Goal: Task Accomplishment & Management: Manage account settings

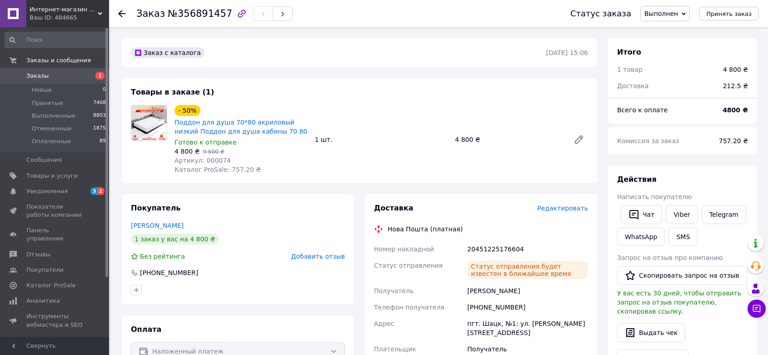
click at [77, 74] on span "Заказы" at bounding box center [55, 76] width 58 height 8
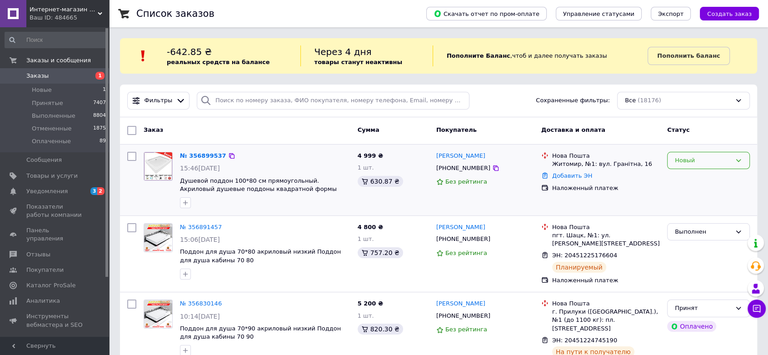
click at [726, 152] on div "Новый" at bounding box center [708, 161] width 83 height 18
click at [709, 175] on li "Принят" at bounding box center [709, 179] width 82 height 17
click at [201, 156] on link "№ 356899537" at bounding box center [201, 155] width 42 height 7
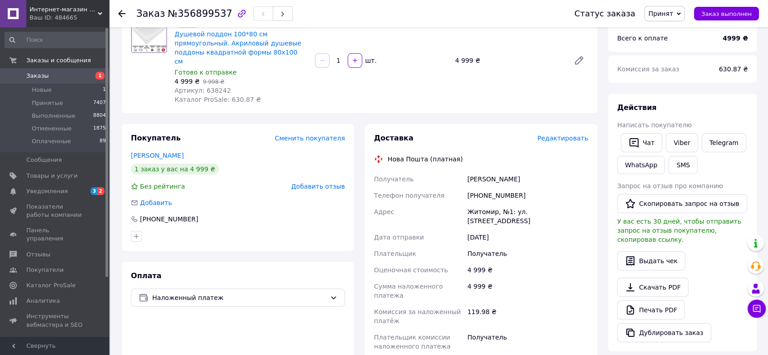
scroll to position [202, 0]
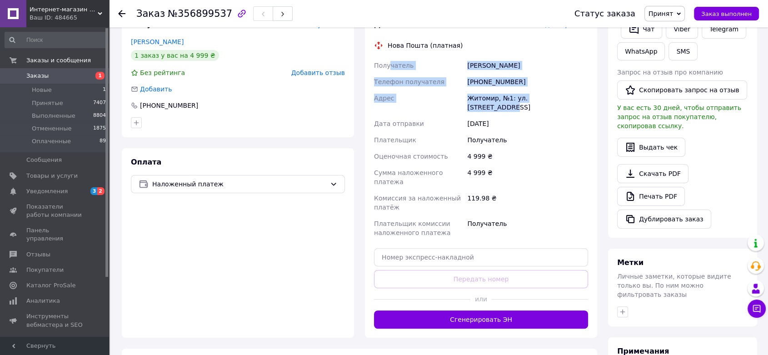
drag, startPoint x: 568, startPoint y: 90, endPoint x: 387, endPoint y: 54, distance: 184.4
click at [388, 57] on div "Получатель [PERSON_NAME] Телефон получателя [PHONE_NUMBER] [PERSON_NAME], №1: у…" at bounding box center [481, 149] width 218 height 184
drag, startPoint x: 375, startPoint y: 56, endPoint x: 564, endPoint y: 87, distance: 191.1
click at [564, 87] on div "Получатель [PERSON_NAME] Телефон получателя [PHONE_NUMBER] [PERSON_NAME], №1: у…" at bounding box center [481, 149] width 218 height 184
copy div "Получатель [PERSON_NAME] Телефон получателя [PHONE_NUMBER] [PERSON_NAME], №1: у…"
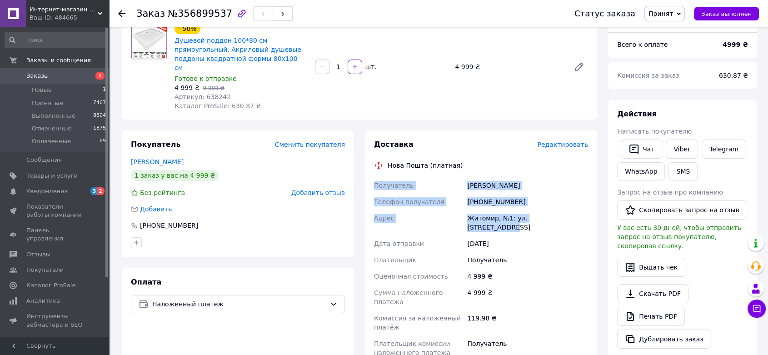
scroll to position [0, 0]
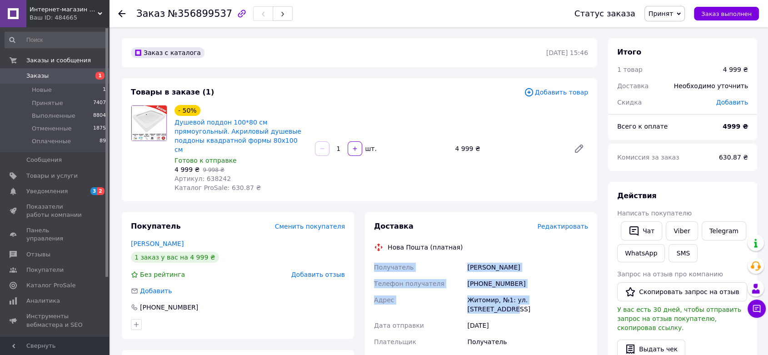
click at [76, 72] on span "Заказы" at bounding box center [55, 76] width 58 height 8
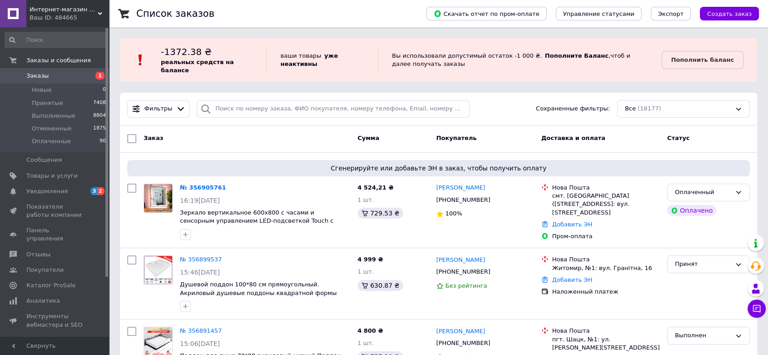
click at [202, 131] on div "Заказ" at bounding box center [247, 138] width 214 height 16
click at [204, 184] on link "№ 356905761" at bounding box center [203, 187] width 46 height 7
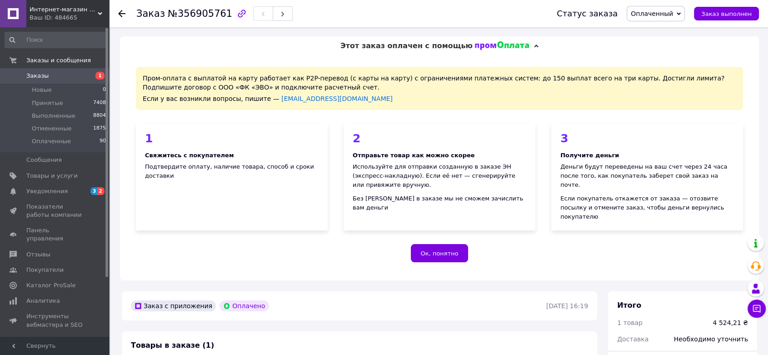
scroll to position [151, 0]
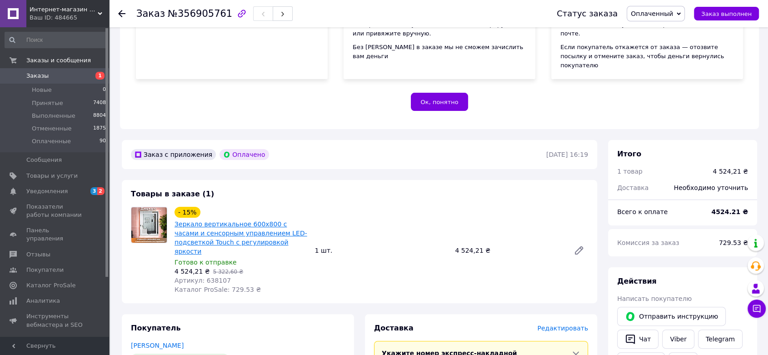
click at [226, 220] on link "Зеркало вертикальное 600х800 с часами и сенсорным управлением LED-подсветкой To…" at bounding box center [241, 237] width 133 height 35
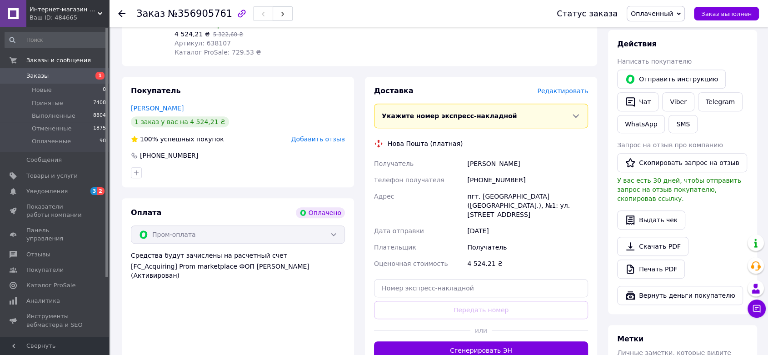
scroll to position [404, 0]
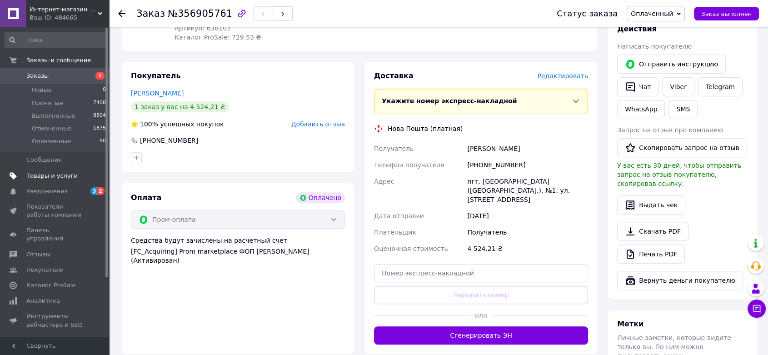
click at [65, 174] on span "Товары и услуги" at bounding box center [51, 176] width 51 height 8
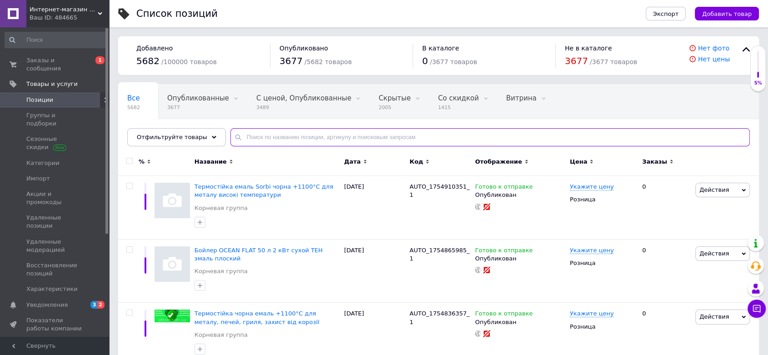
click at [258, 137] on input "text" at bounding box center [489, 137] width 519 height 18
paste input "Зеркало вертикальное 600х800 с часами и сенсорным управлением LED-подсветкой To…"
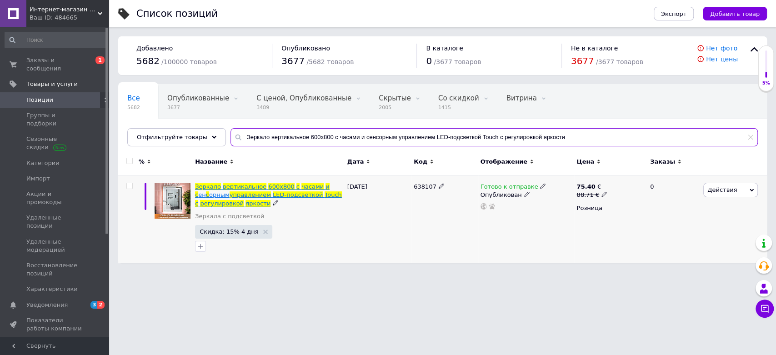
type input "Зеркало вертикальное 600х800 с часами и сенсорным управлением LED-подсветкой To…"
click at [255, 185] on span "вертикальное" at bounding box center [245, 186] width 44 height 7
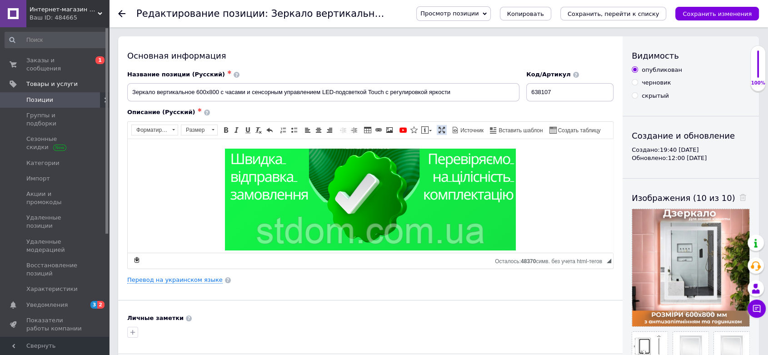
click at [438, 132] on span at bounding box center [441, 129] width 7 height 7
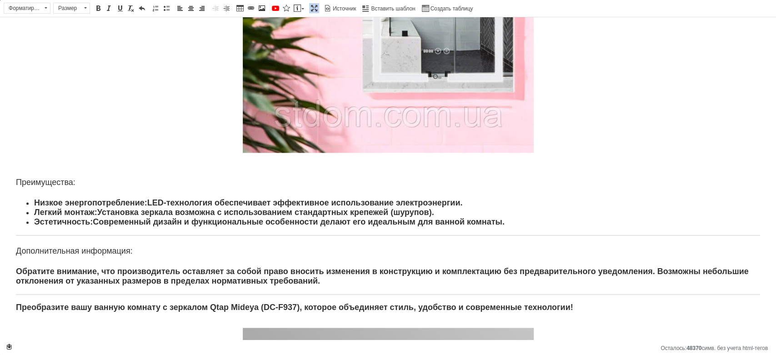
scroll to position [808, 0]
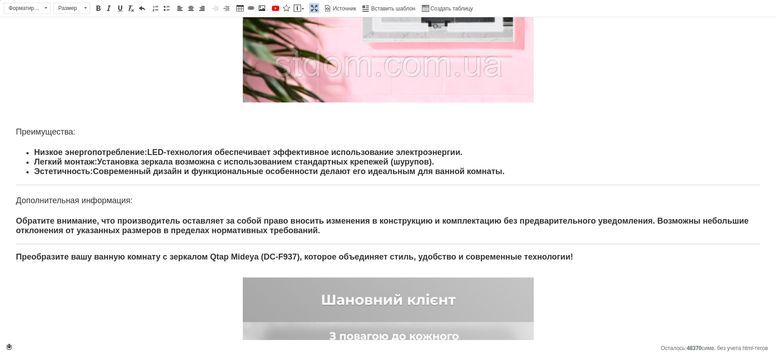
click at [297, 253] on p "Преобразите вашу ванную комнату с зеркалом Qtap Mideya (DC-F937), которое объед…" at bounding box center [388, 257] width 744 height 10
click at [290, 253] on p "Преобразите вашу ванную комнату с зеркалом Qtap Mideya (DC-F937), которое объед…" at bounding box center [388, 257] width 744 height 10
click at [265, 252] on p "Преобразите вашу ванную комнату с зеркалом Qtap Mideya (DC-F937), которое объед…" at bounding box center [388, 257] width 744 height 10
copy p "DC-F937"
click at [309, 239] on div "Преимущества: Низкое энергопотребление: LED-технология обеспечивает эффективное…" at bounding box center [388, 194] width 744 height 135
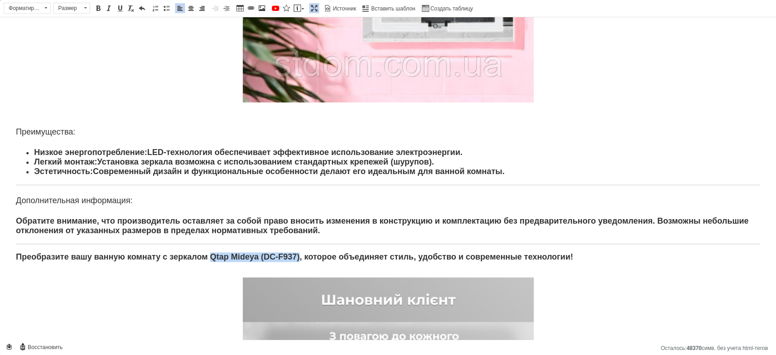
drag, startPoint x: 299, startPoint y: 252, endPoint x: 211, endPoint y: 250, distance: 88.7
click at [211, 252] on p "Преобразите вашу ванную комнату с зеркалом Qtap Mideya (DC-F937), которое объед…" at bounding box center [388, 257] width 744 height 10
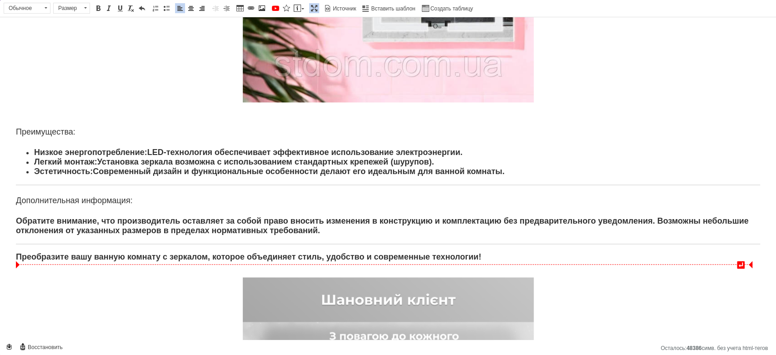
click at [209, 255] on p "Преобразите вашу ванную комнату с зеркалом, которое объединяет стиль, удобство …" at bounding box center [388, 257] width 744 height 10
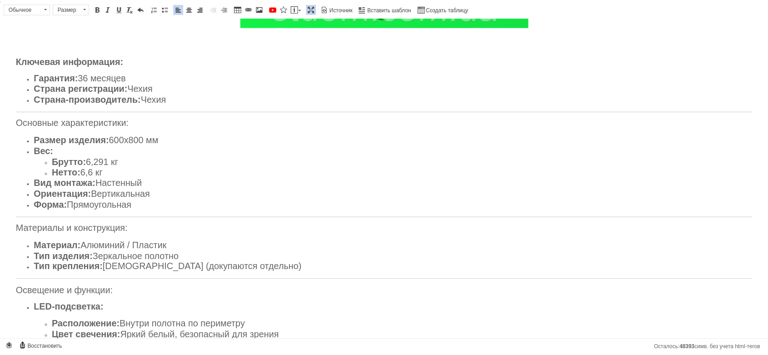
scroll to position [101, 0]
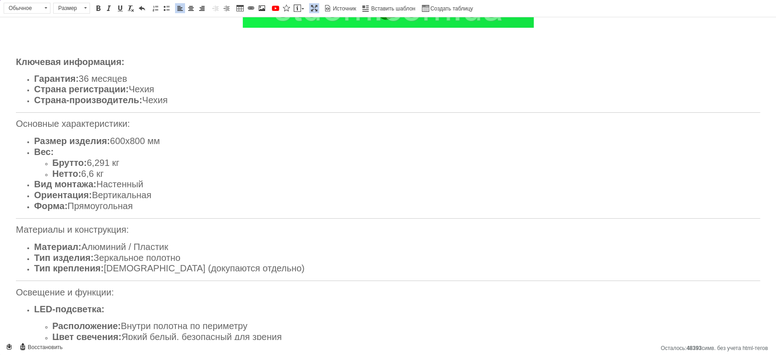
click at [312, 6] on span at bounding box center [313, 8] width 7 height 7
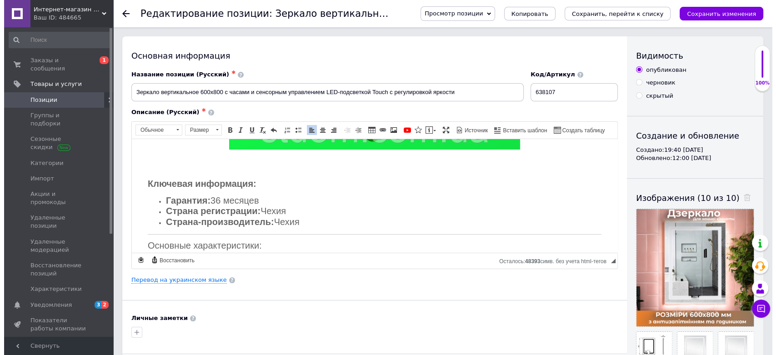
scroll to position [1032, 0]
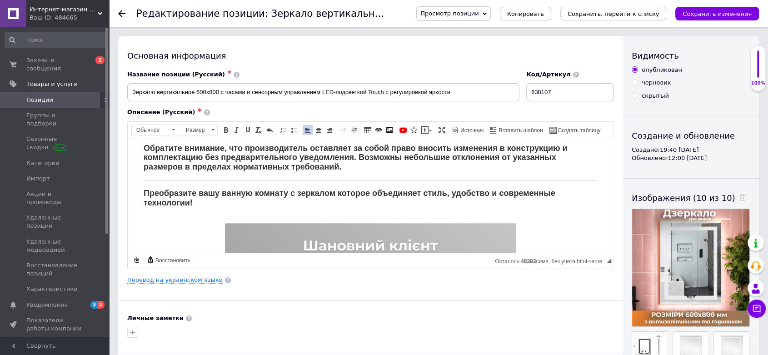
click at [174, 274] on div "Основная информация Название позиции (Русский) ✱ Зеркало вертикальное 600х800 с…" at bounding box center [370, 281] width 504 height 490
click at [177, 280] on link "Перевод на украинском языке" at bounding box center [174, 279] width 95 height 7
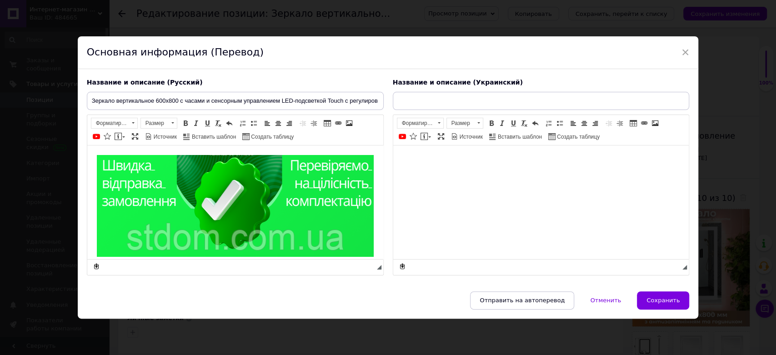
type input "Дзеркало вертикальне 600х800 з годинником і сенсорним керуванням LED-підсвіткою…"
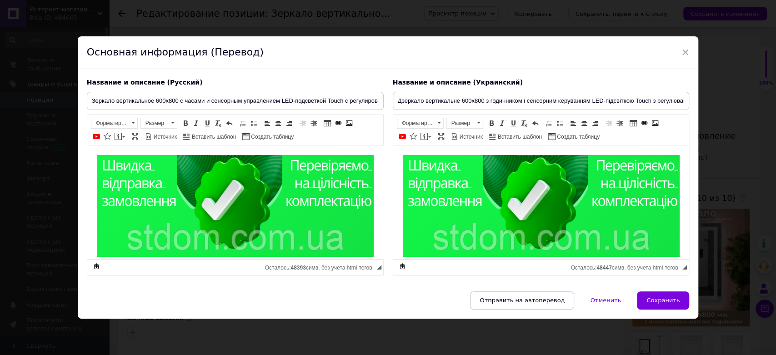
scroll to position [0, 0]
click at [438, 135] on span at bounding box center [440, 136] width 7 height 7
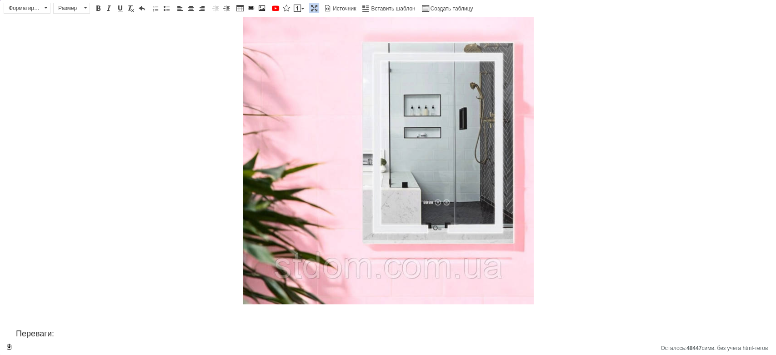
scroll to position [808, 0]
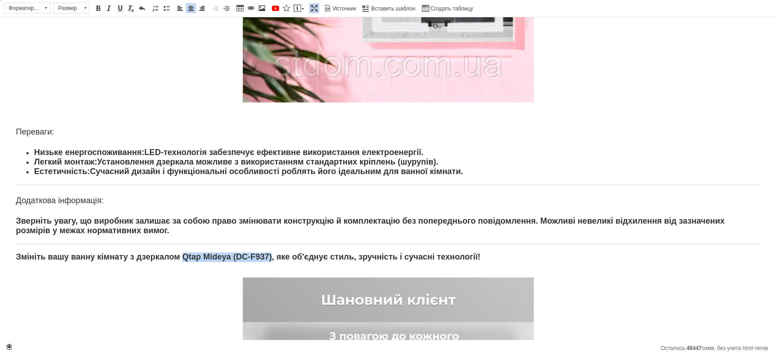
drag, startPoint x: 272, startPoint y: 252, endPoint x: 184, endPoint y: 253, distance: 87.7
click at [184, 253] on p "Змініть вашу ванну кімнату з дзеркалом Qtap Mideya (DC-F937), яке об'єднує стил…" at bounding box center [388, 257] width 744 height 10
click at [313, 10] on span at bounding box center [313, 8] width 7 height 7
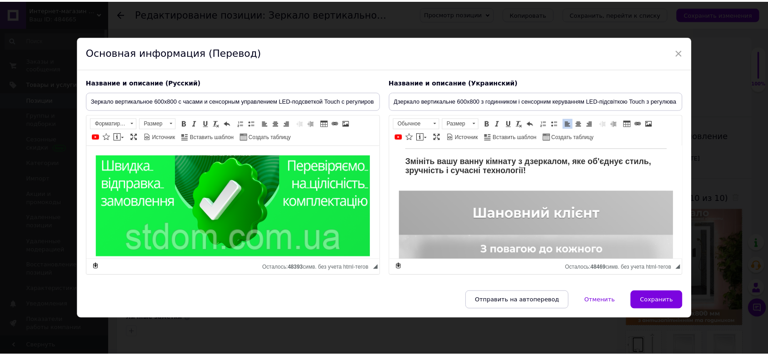
scroll to position [1080, 0]
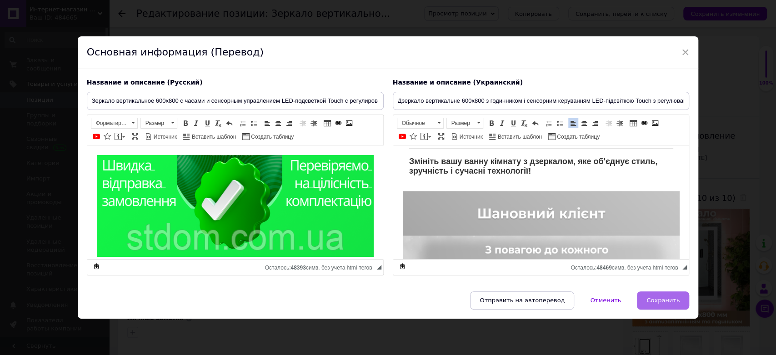
click at [660, 299] on span "Сохранить" at bounding box center [662, 300] width 33 height 7
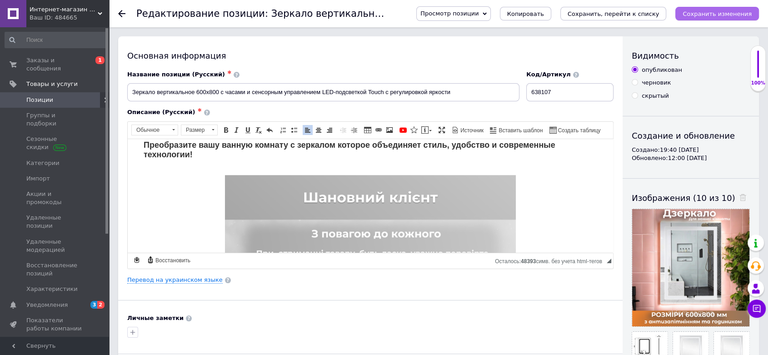
click at [733, 14] on icon "Сохранить изменения" at bounding box center [717, 13] width 69 height 7
click at [71, 63] on span "Заказы и сообщения" at bounding box center [55, 64] width 58 height 16
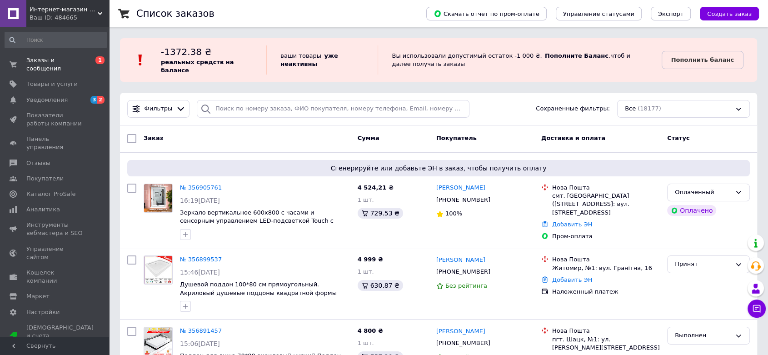
click at [720, 140] on div "Заказ Сумма Покупатель Доставка и оплата Статус" at bounding box center [438, 138] width 637 height 27
click at [709, 188] on div "Оплаченный" at bounding box center [703, 193] width 56 height 10
drag, startPoint x: 715, startPoint y: 203, endPoint x: 455, endPoint y: 195, distance: 260.1
click at [714, 203] on li "Принят" at bounding box center [709, 211] width 82 height 17
click at [204, 184] on link "№ 356905761" at bounding box center [201, 187] width 42 height 7
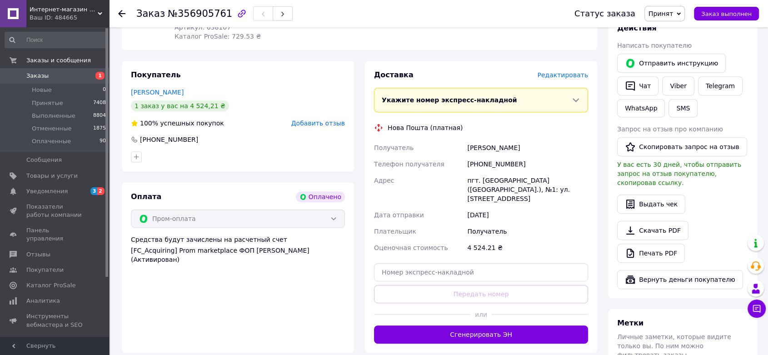
scroll to position [404, 0]
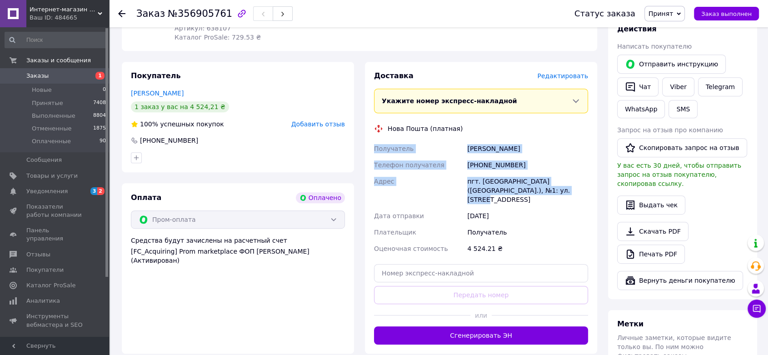
drag, startPoint x: 509, startPoint y: 155, endPoint x: 372, endPoint y: 126, distance: 140.3
click at [372, 140] on div "Получатель [PERSON_NAME] Телефон получателя [PHONE_NUMBER] [GEOGRAPHIC_DATA] пг…" at bounding box center [481, 198] width 218 height 116
copy div "Получатель [PERSON_NAME] Телефон получателя [PHONE_NUMBER] [GEOGRAPHIC_DATA] пг…"
click at [50, 74] on span "Заказы" at bounding box center [55, 76] width 58 height 8
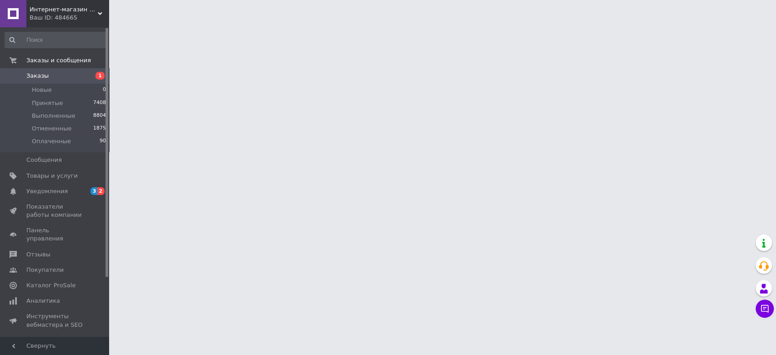
click at [55, 281] on span "Каталог ProSale" at bounding box center [50, 285] width 49 height 8
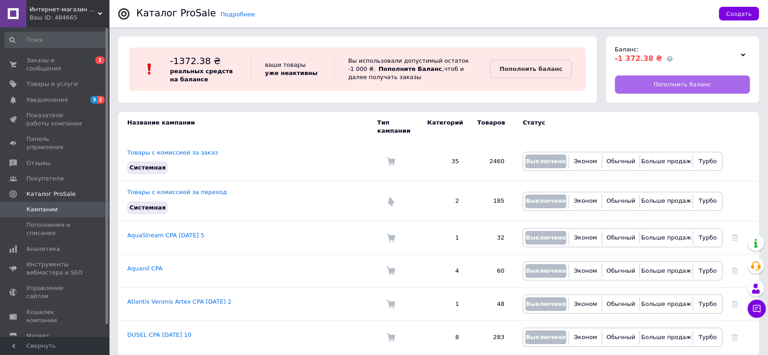
click at [642, 83] on link "Пополнить баланс" at bounding box center [682, 84] width 135 height 18
